Goal: Find specific page/section: Find specific page/section

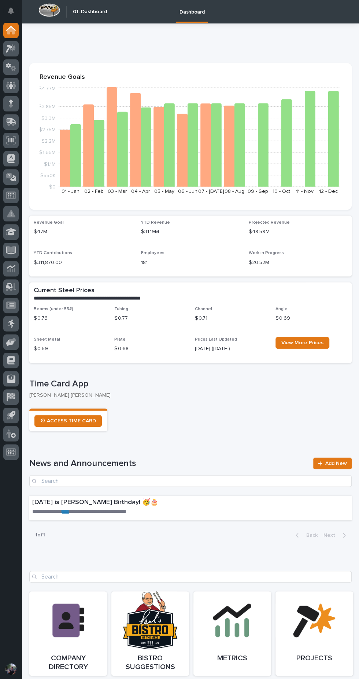
click at [17, 85] on div at bounding box center [10, 85] width 15 height 15
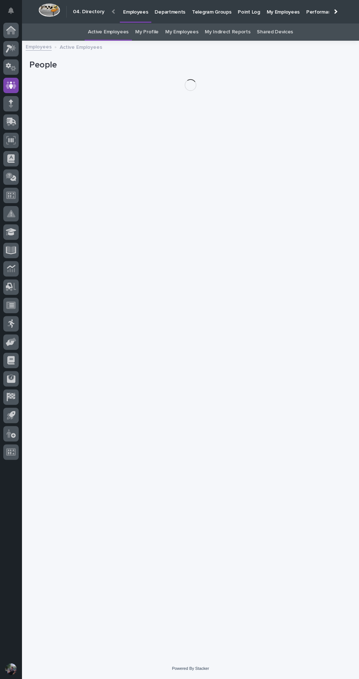
scroll to position [23, 0]
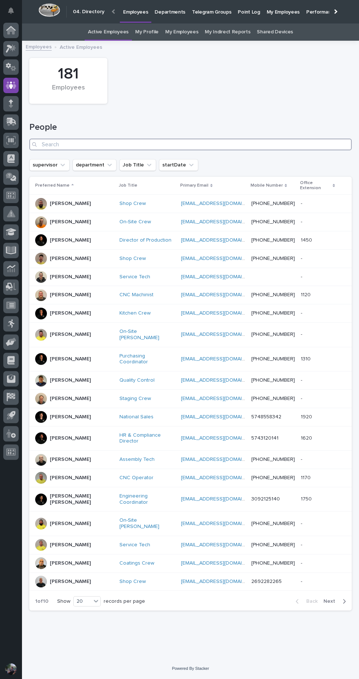
click at [250, 139] on input "Search" at bounding box center [190, 145] width 323 height 12
click at [149, 32] on link "My Profile" at bounding box center [146, 31] width 23 height 17
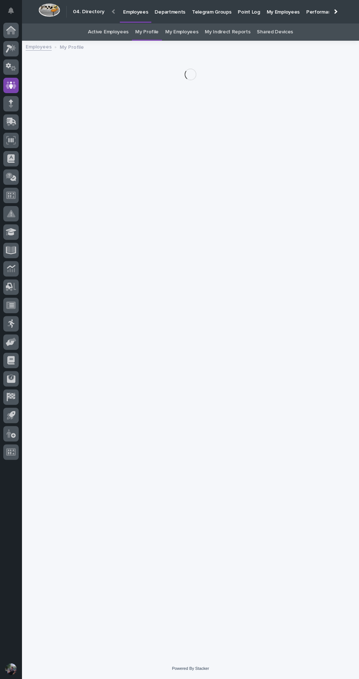
scroll to position [23, 0]
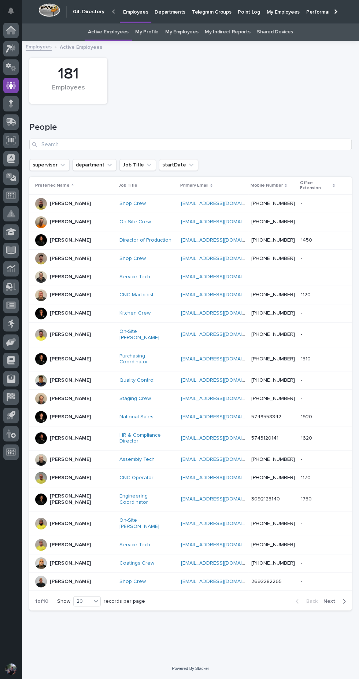
scroll to position [23, 0]
click at [223, 139] on input "Search" at bounding box center [190, 145] width 323 height 12
type input "[PERSON_NAME]"
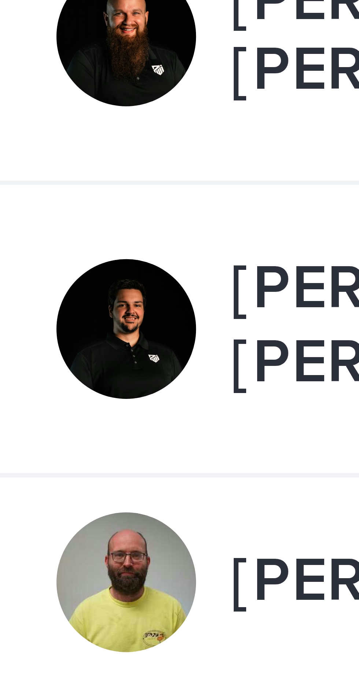
scroll to position [1, 0]
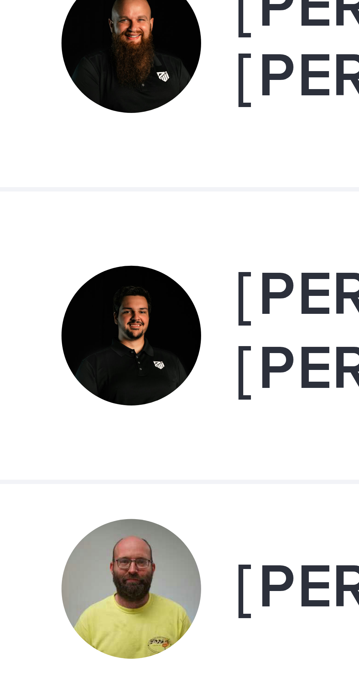
click at [44, 298] on div at bounding box center [41, 304] width 12 height 12
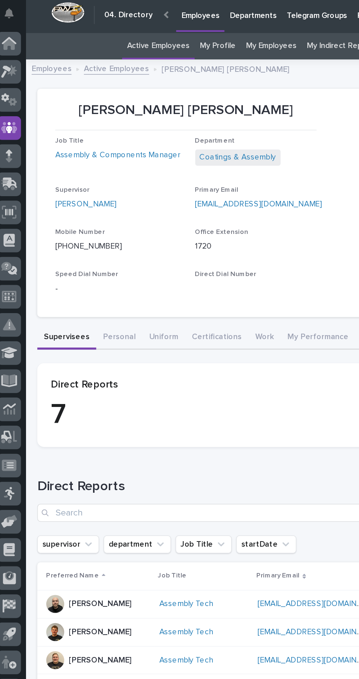
scroll to position [25, 0]
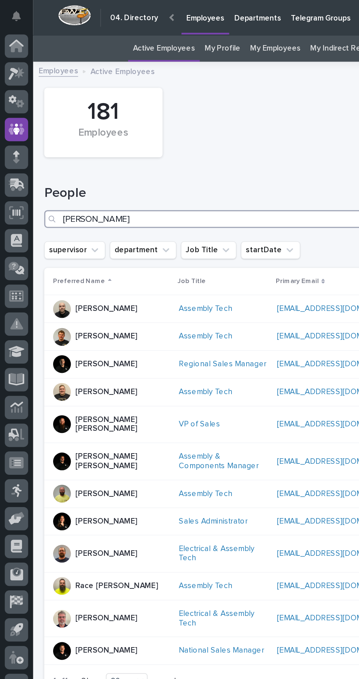
click at [169, 144] on input "[PERSON_NAME]" at bounding box center [190, 145] width 323 height 12
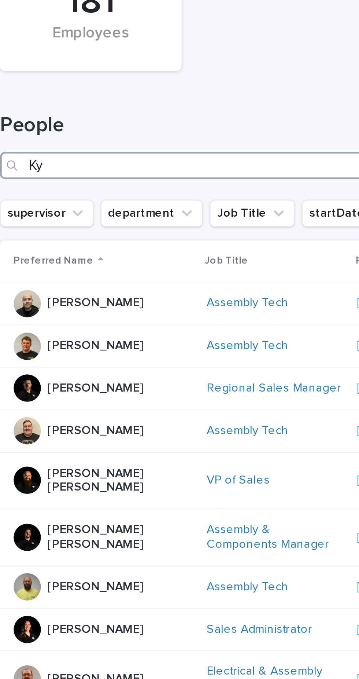
type input "K"
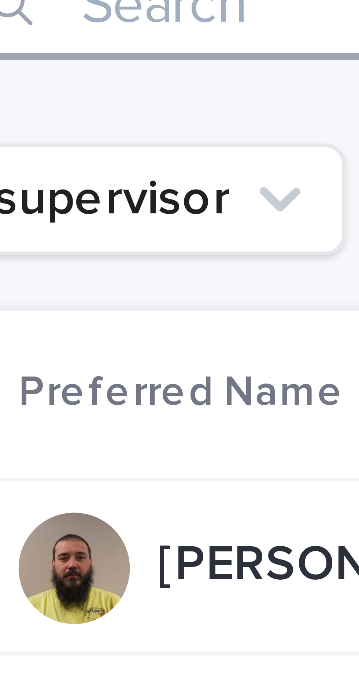
scroll to position [70, 0]
